Goal: Find specific page/section: Find specific page/section

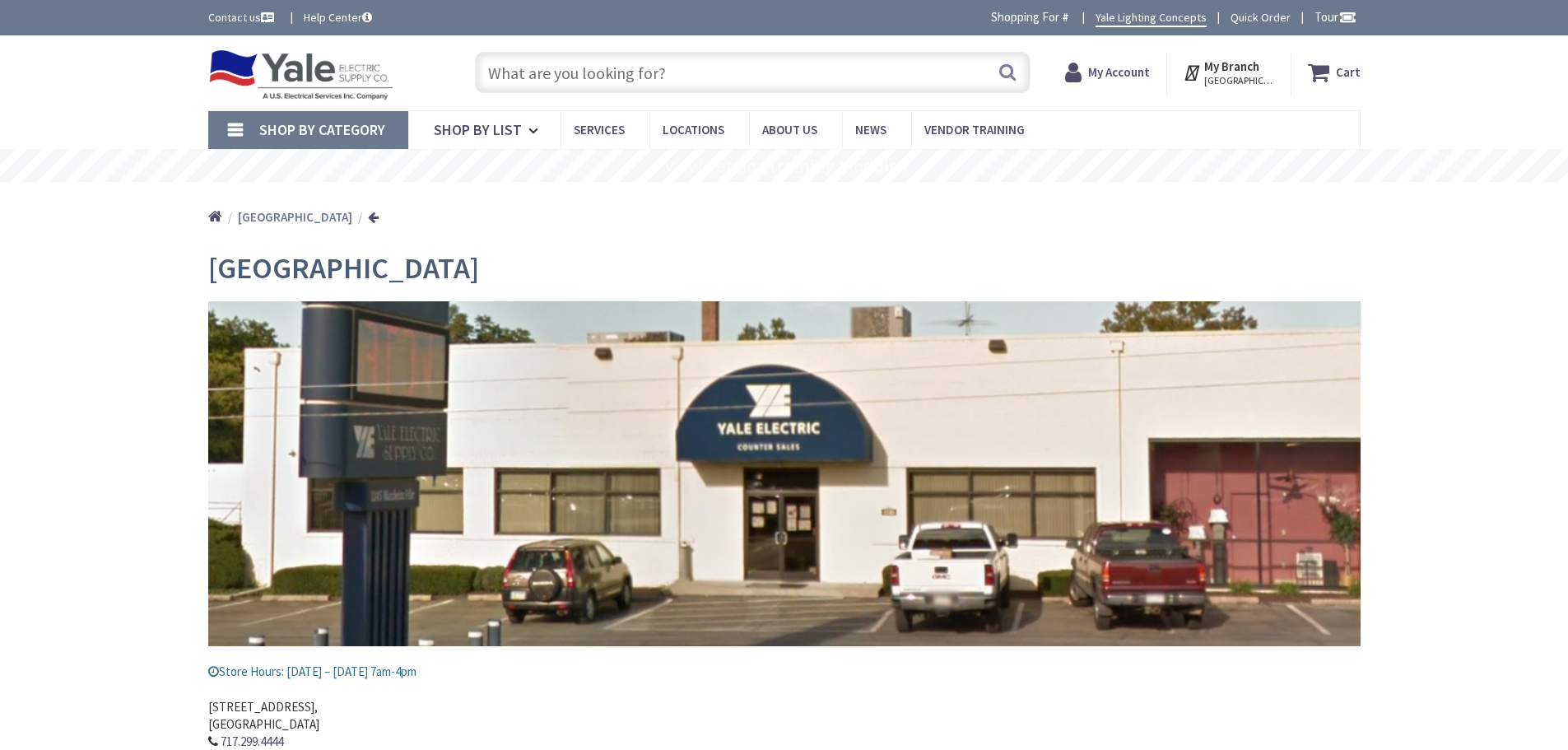
click at [628, 79] on input "text" at bounding box center [753, 73] width 556 height 41
click at [604, 73] on input "text" at bounding box center [753, 73] width 556 height 41
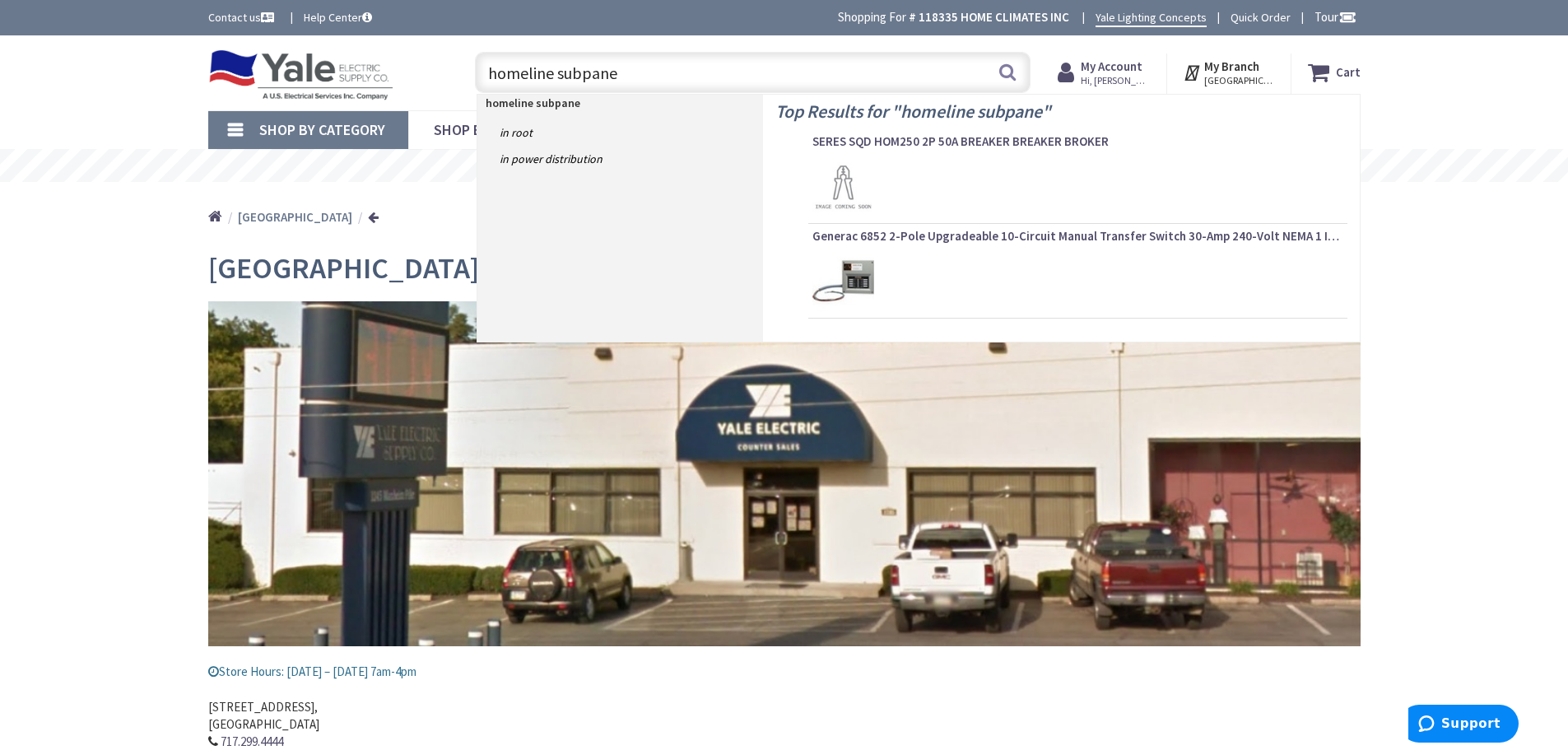
type input "homeline subpanel"
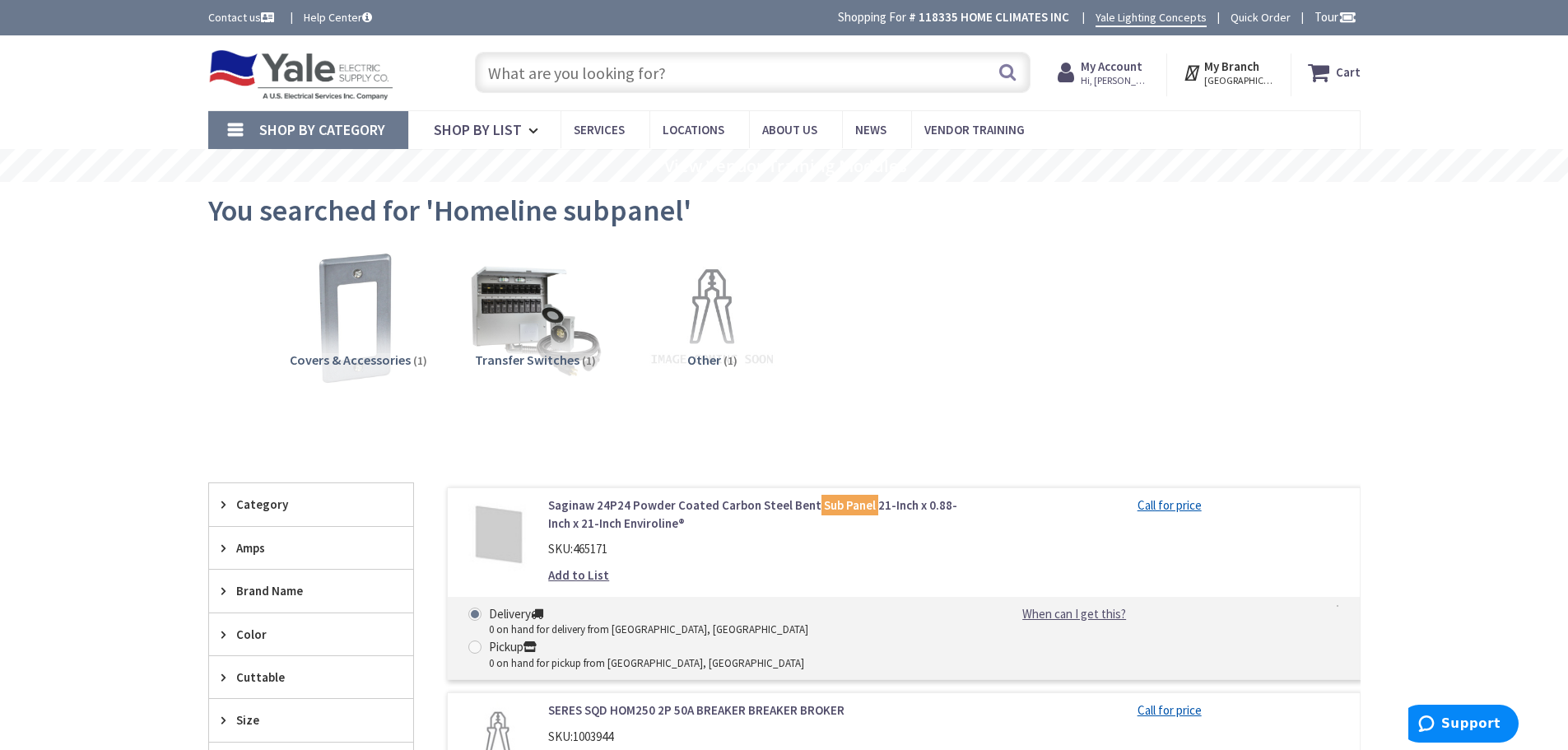
click at [675, 78] on input "text" at bounding box center [753, 73] width 556 height 41
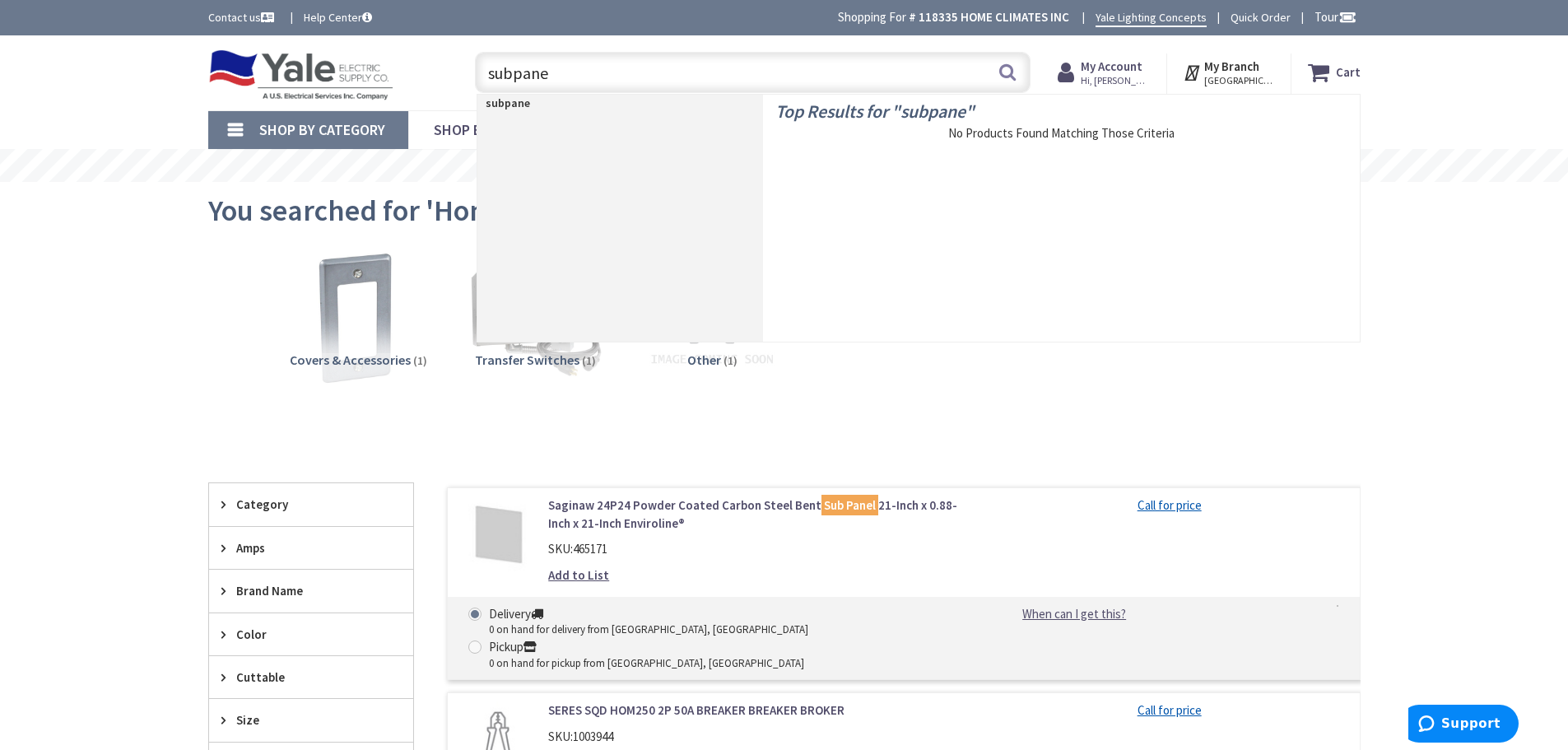
type input "subpanel"
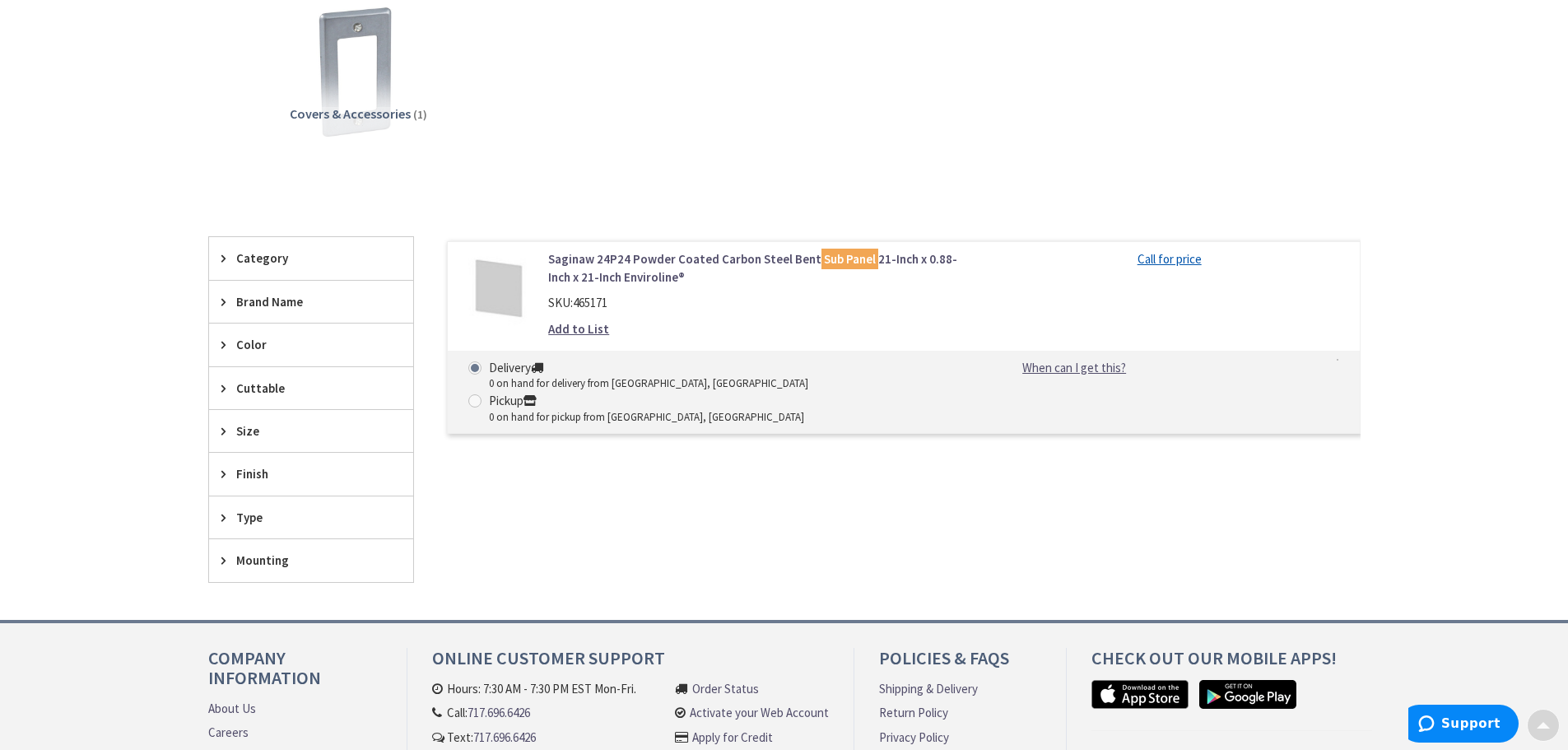
scroll to position [247, 0]
click at [256, 249] on span "Category" at bounding box center [303, 257] width 134 height 17
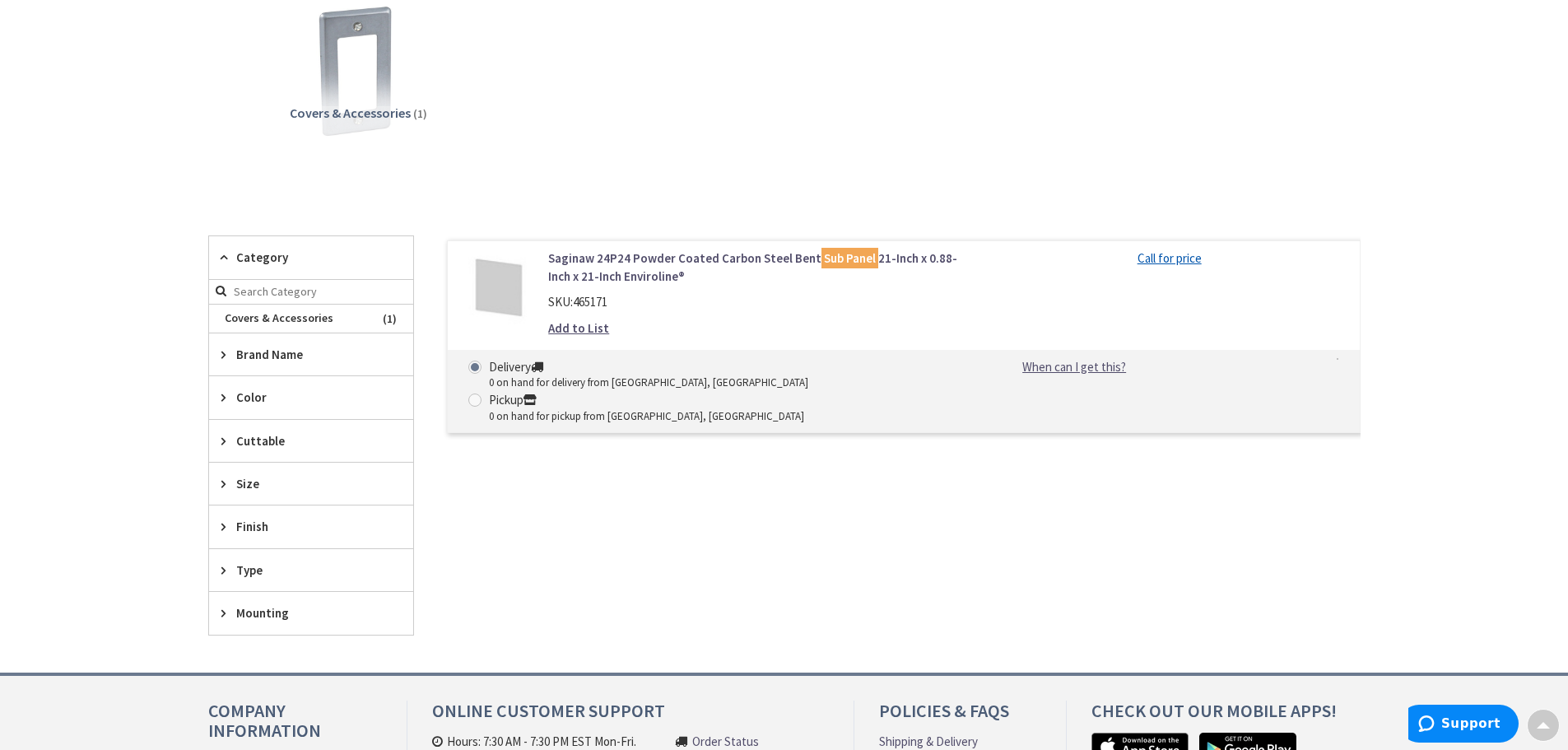
click at [260, 260] on span "Category" at bounding box center [303, 257] width 134 height 17
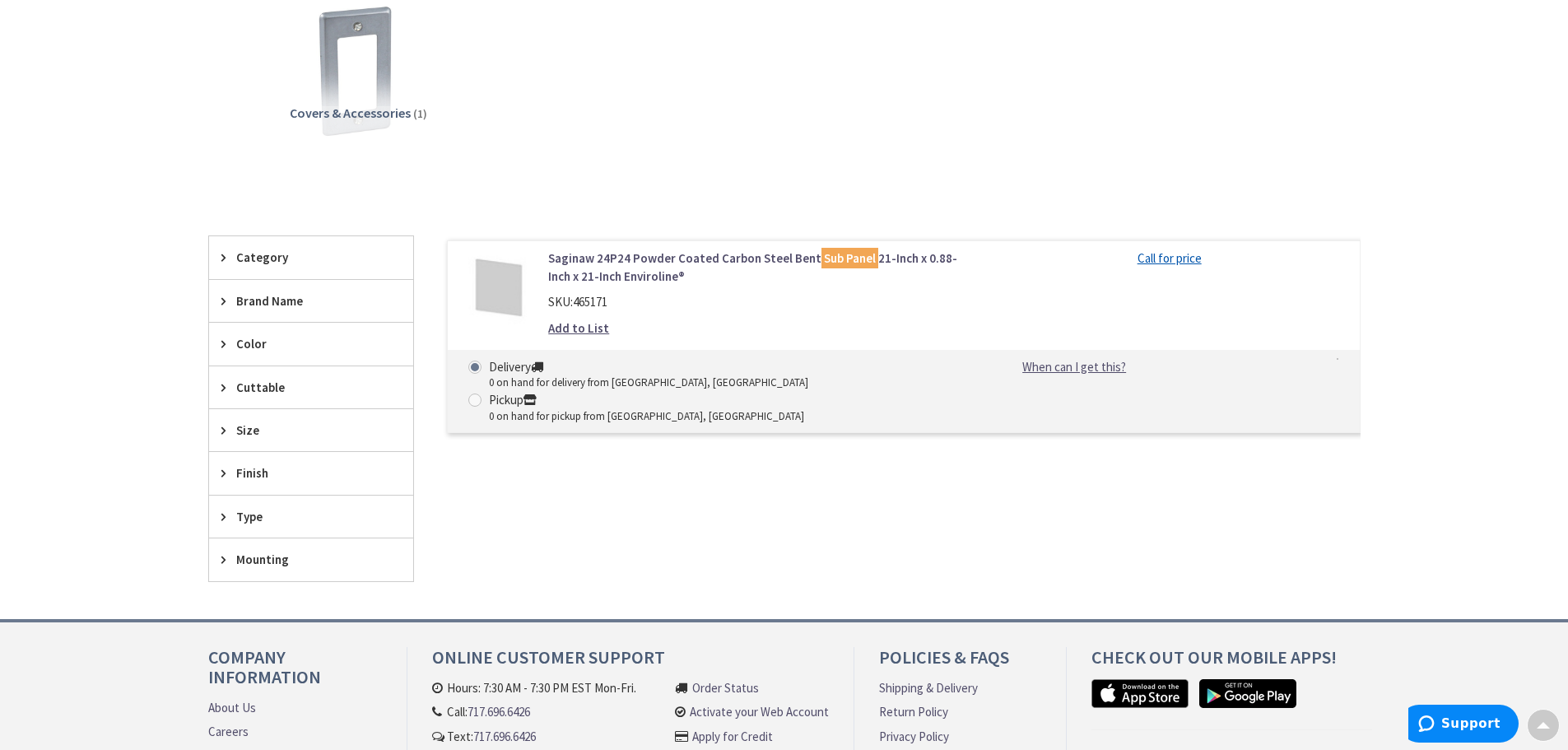
click at [260, 260] on span "Category" at bounding box center [303, 257] width 134 height 17
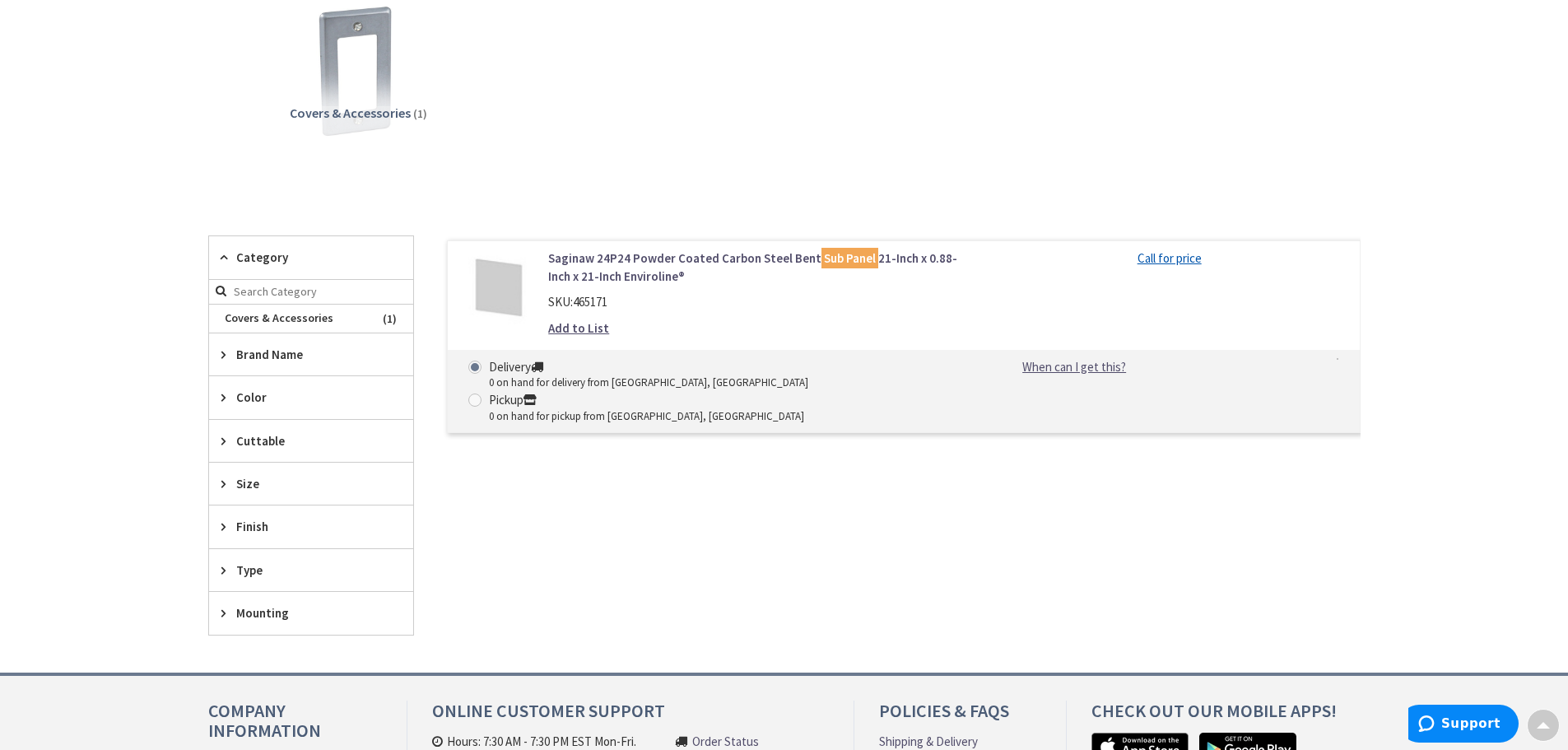
click at [260, 261] on span "Category" at bounding box center [303, 257] width 134 height 17
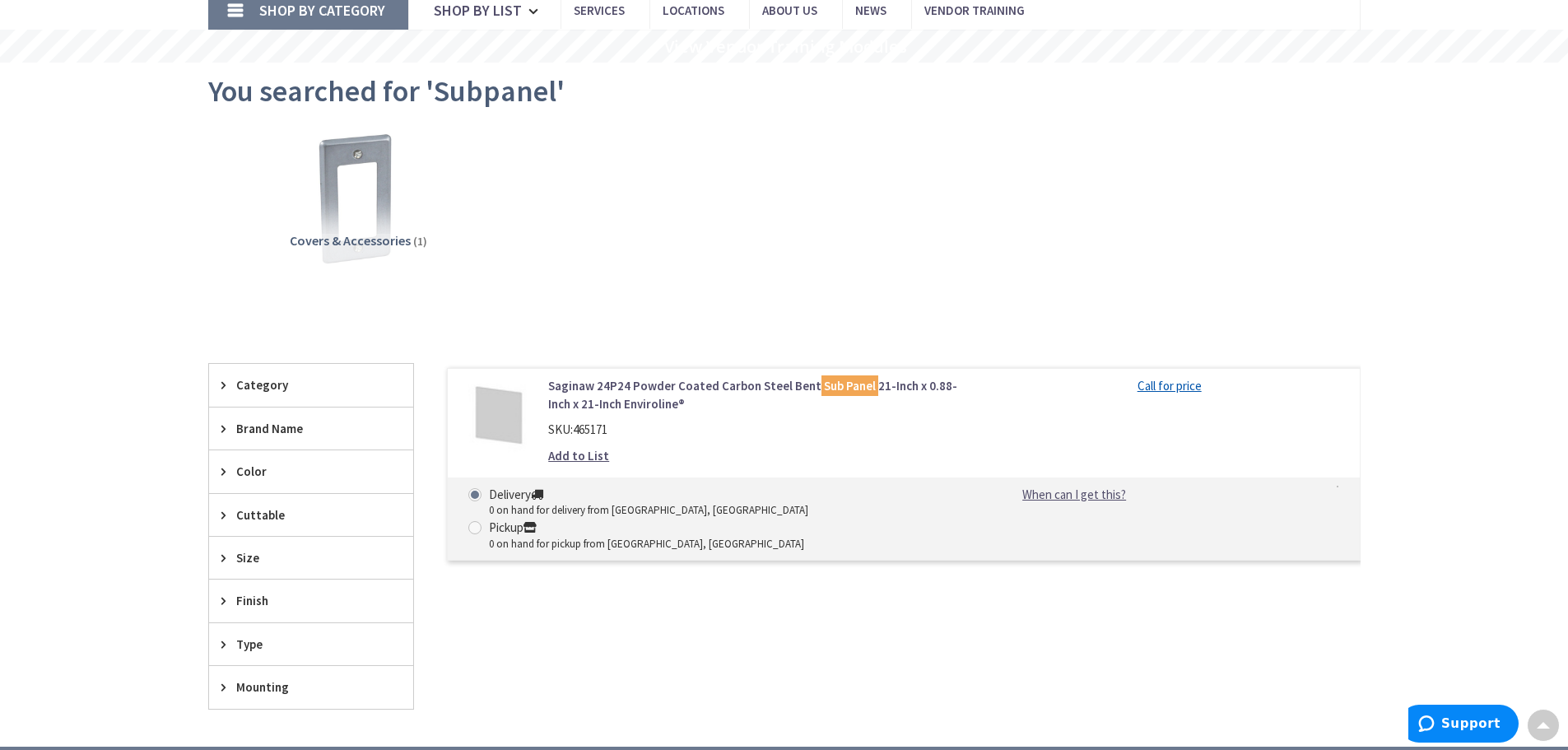
scroll to position [0, 0]
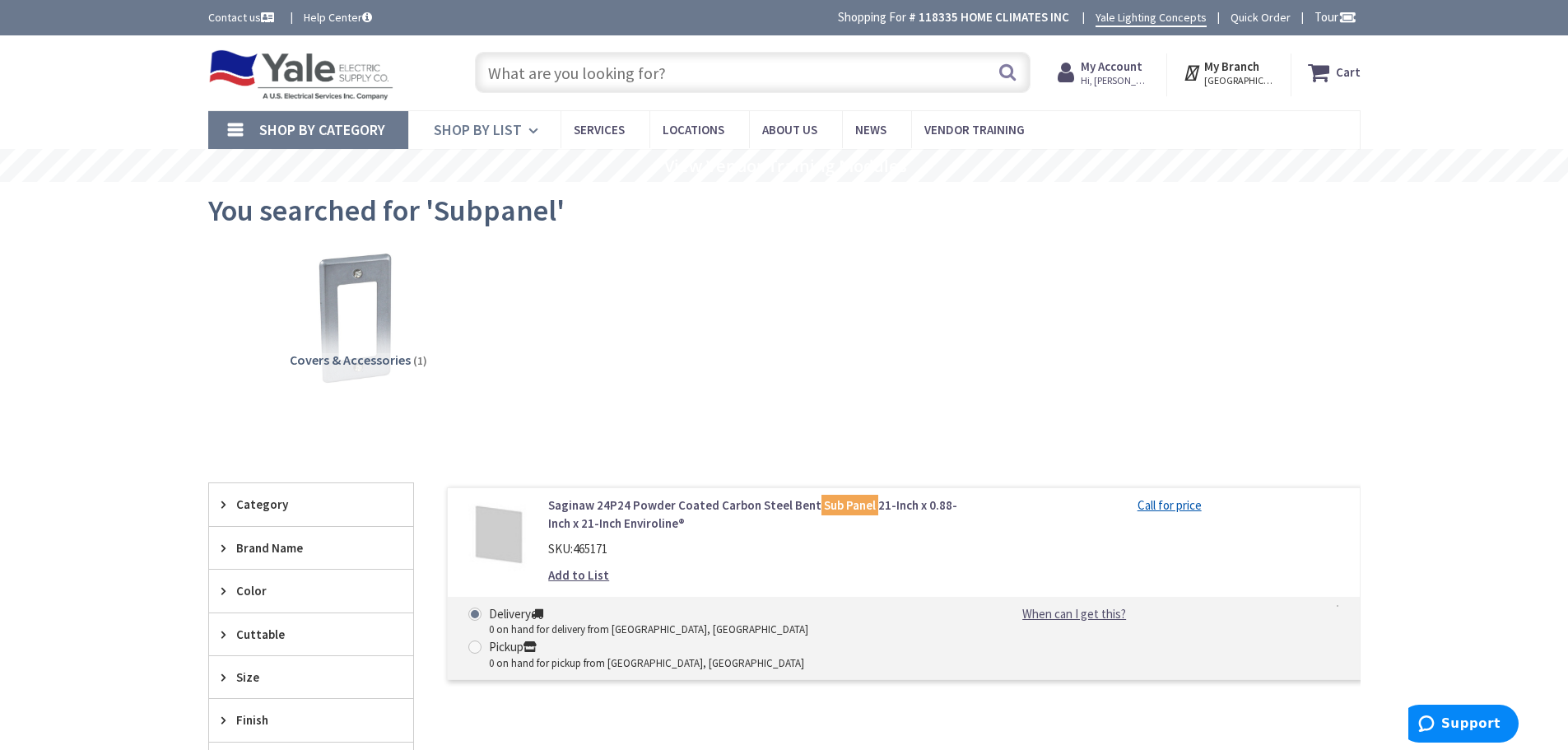
click at [466, 129] on span "Shop By List" at bounding box center [477, 130] width 88 height 19
click at [486, 133] on span "Shop By List" at bounding box center [477, 130] width 88 height 19
click at [341, 127] on span "Shop By Category" at bounding box center [321, 130] width 126 height 19
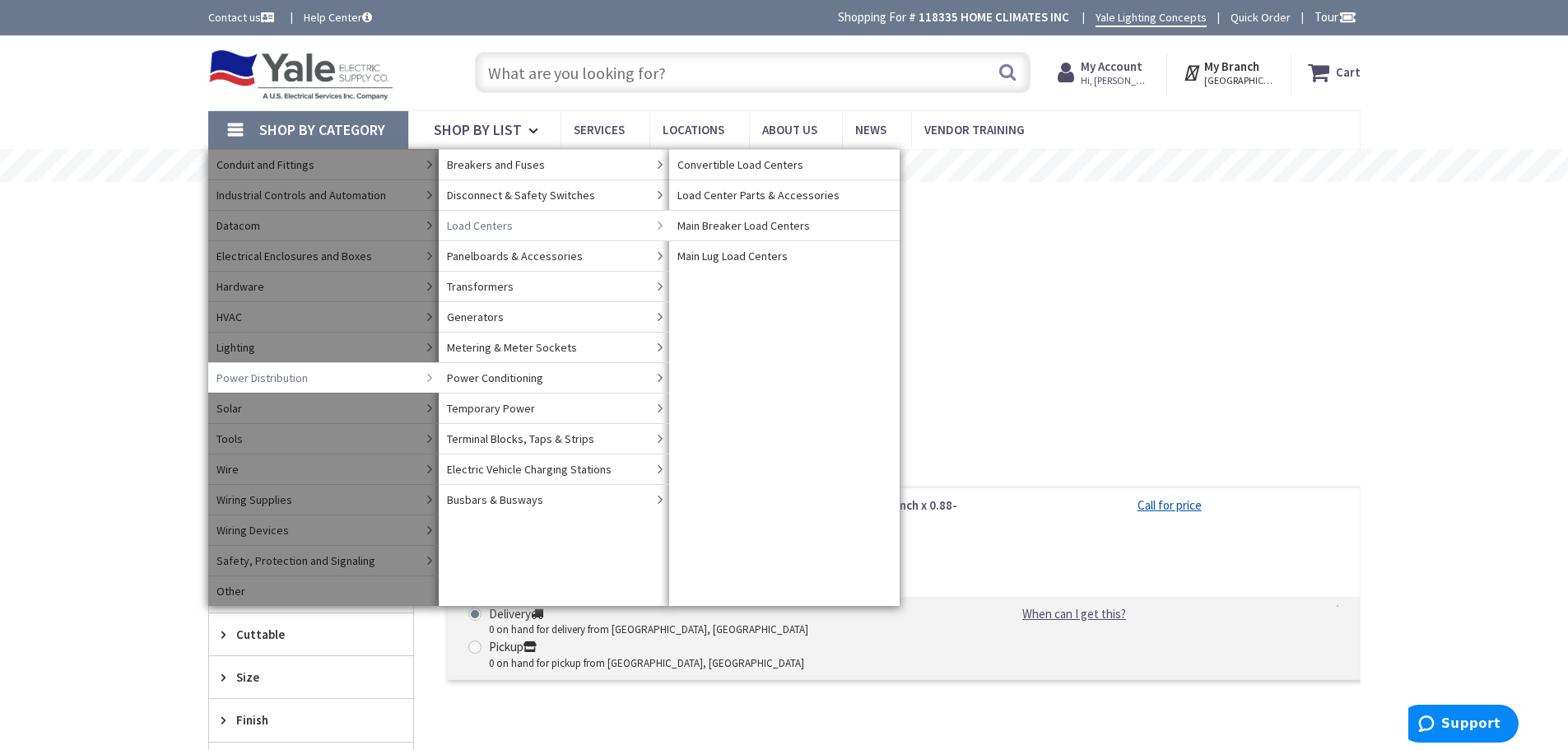
click at [484, 224] on span "Load Centers" at bounding box center [480, 225] width 66 height 16
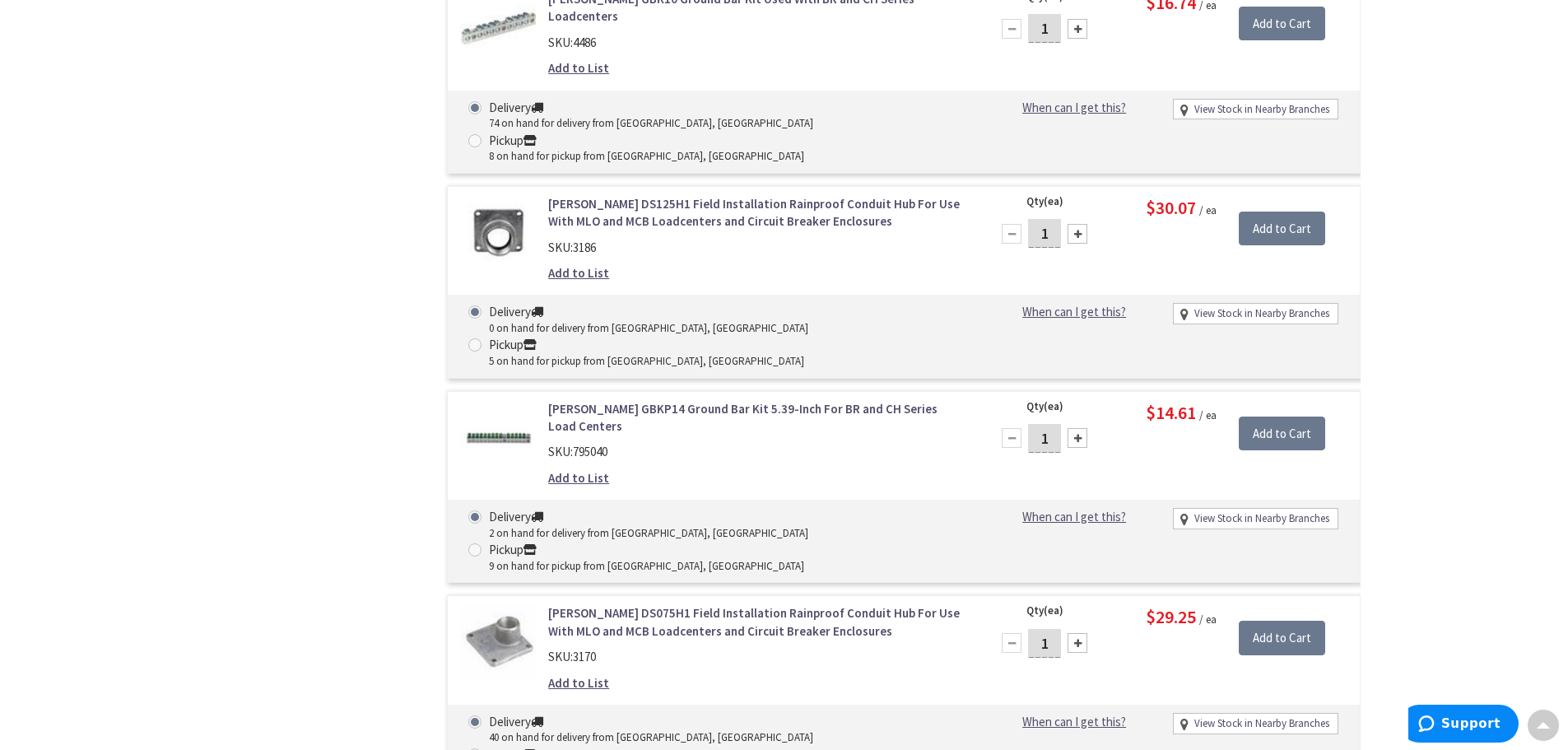
scroll to position [4858, 0]
